Goal: Entertainment & Leisure: Browse casually

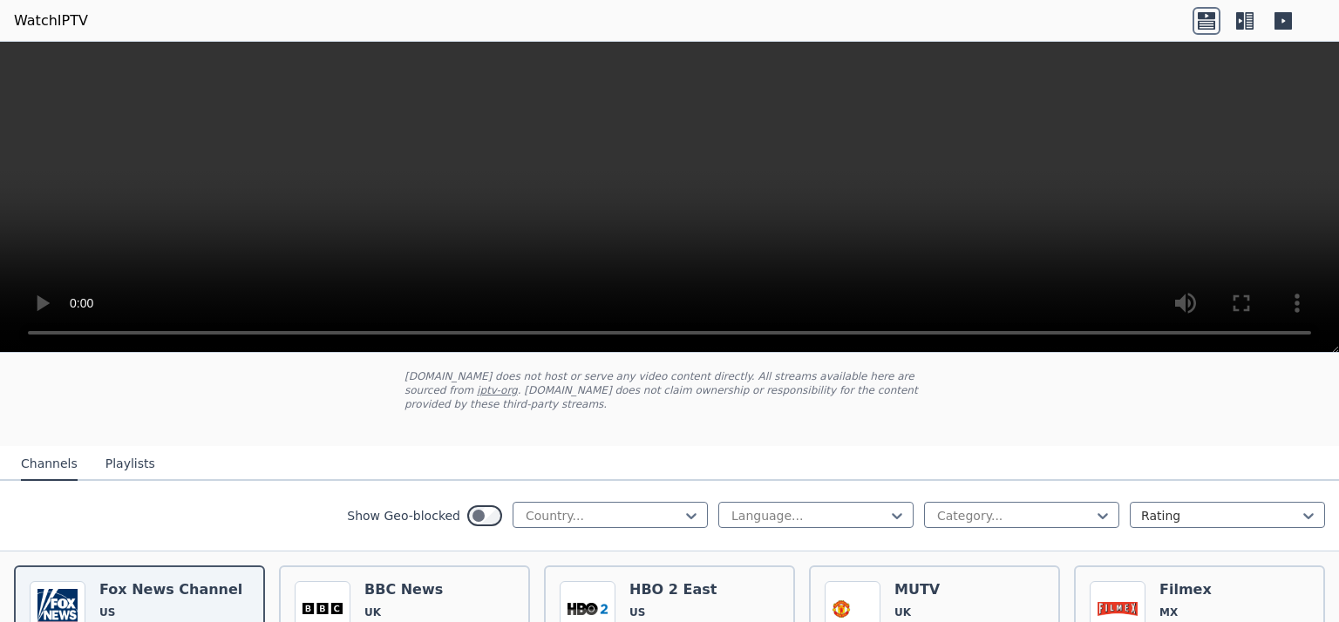
scroll to position [87, 0]
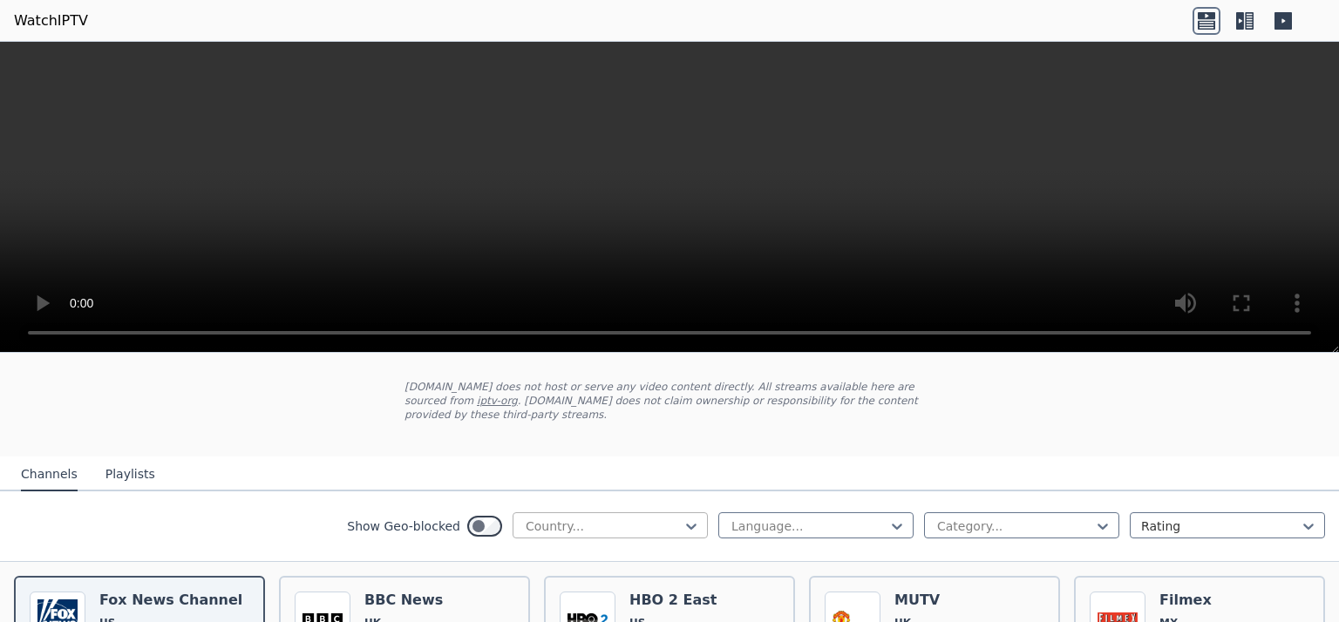
click at [579, 519] on div at bounding box center [603, 526] width 159 height 17
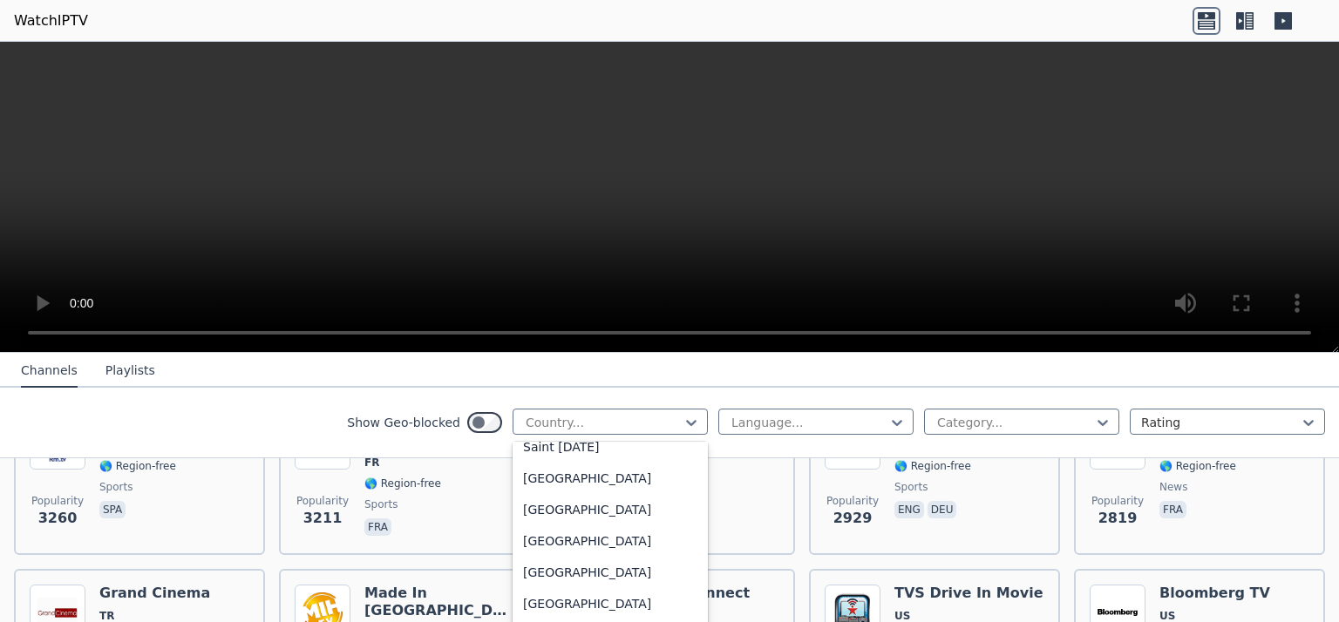
scroll to position [5056, 0]
click at [568, 501] on div "[GEOGRAPHIC_DATA]" at bounding box center [610, 506] width 195 height 31
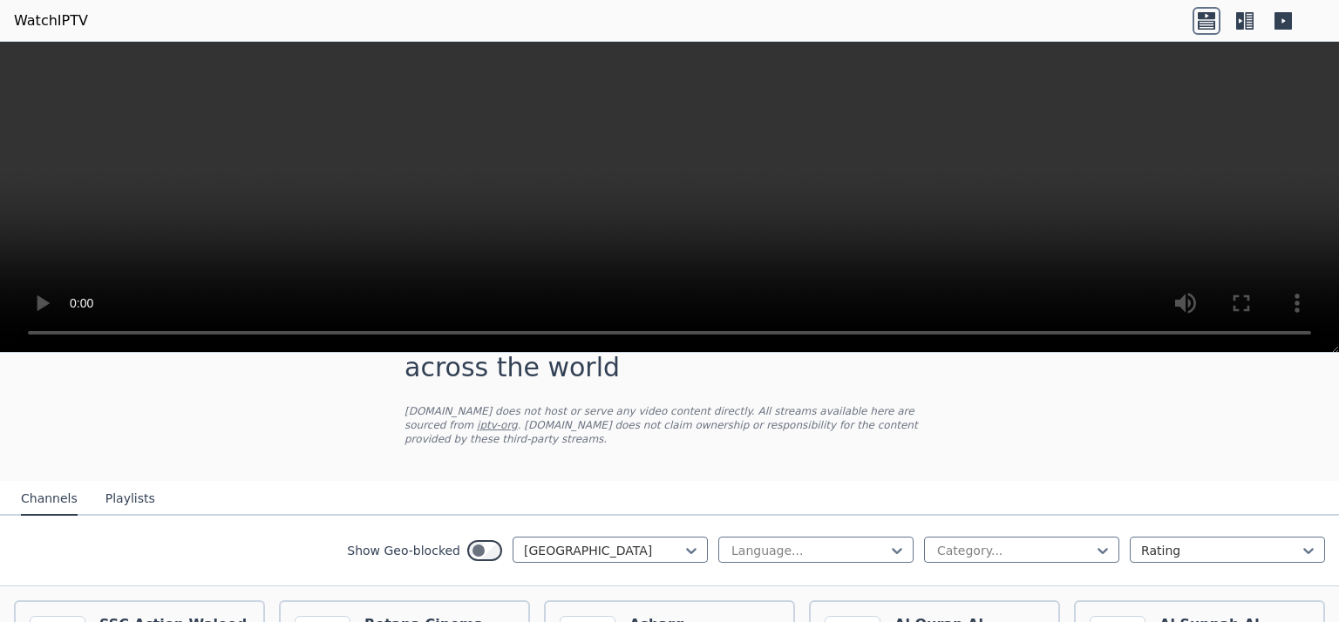
scroll to position [174, 0]
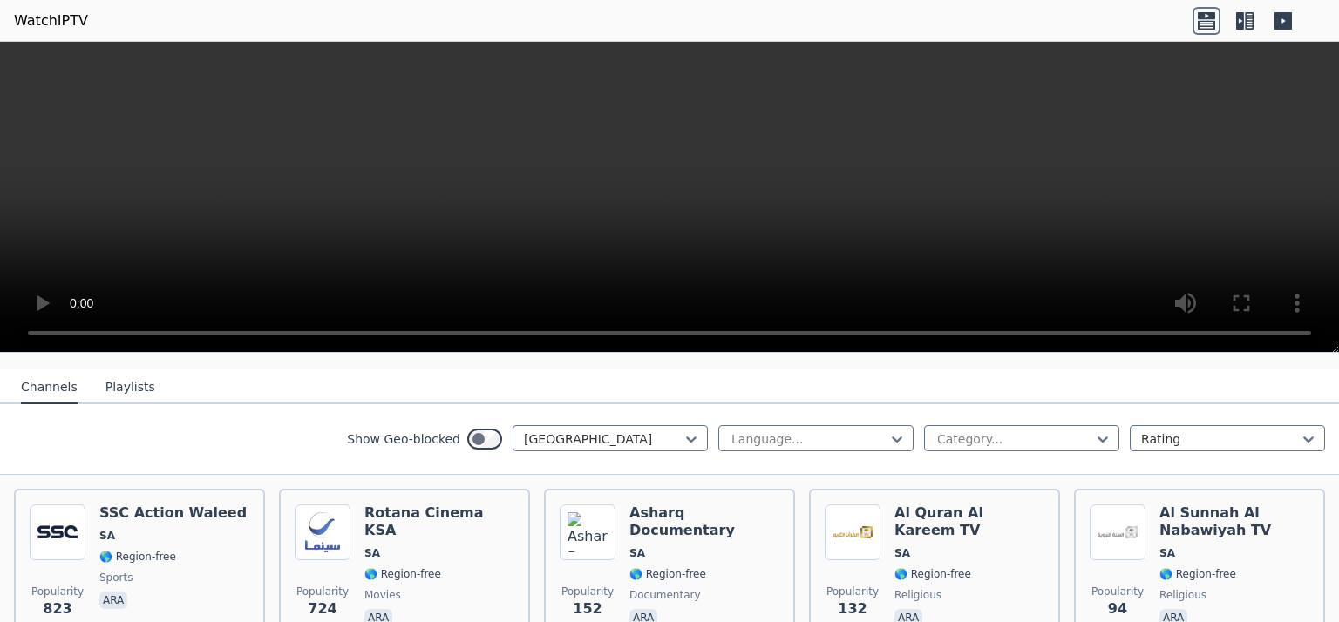
click at [125, 374] on button "Playlists" at bounding box center [130, 387] width 50 height 33
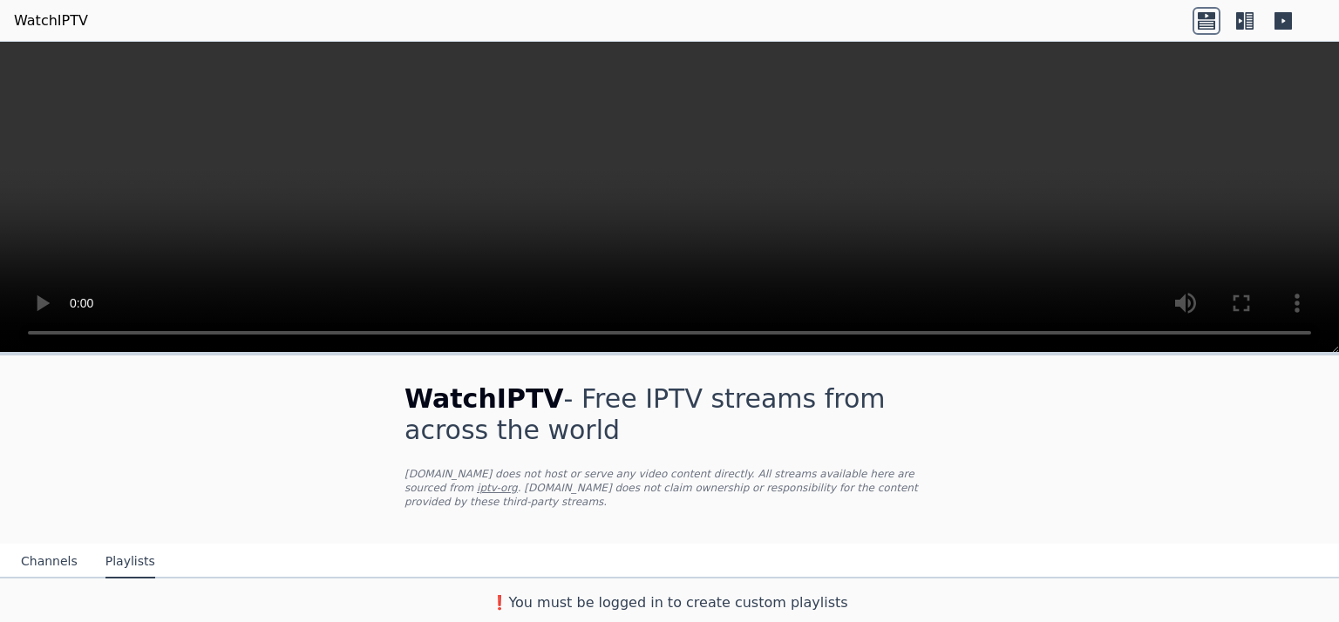
scroll to position [0, 0]
